Goal: Task Accomplishment & Management: Use online tool/utility

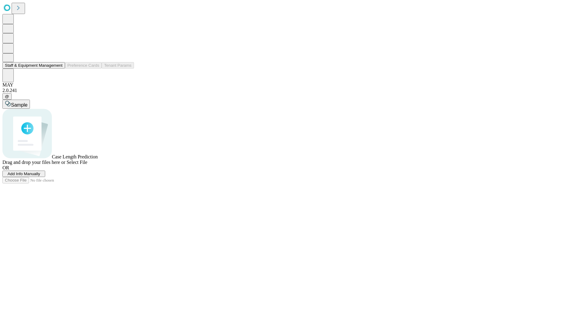
click at [58, 69] on button "Staff & Equipment Management" at bounding box center [33, 65] width 63 height 6
